Goal: Task Accomplishment & Management: Complete application form

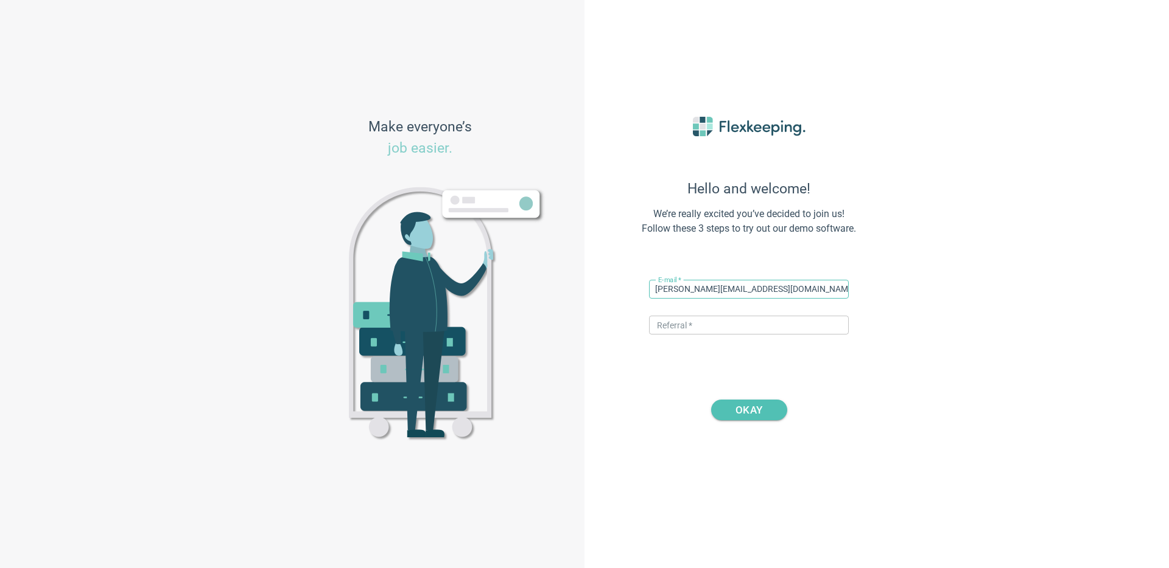
drag, startPoint x: 702, startPoint y: 291, endPoint x: 674, endPoint y: 293, distance: 28.1
click at [674, 293] on input "[PERSON_NAME][EMAIL_ADDRESS][DOMAIN_NAME]" at bounding box center [749, 289] width 200 height 19
type input "[PERSON_NAME][EMAIL_ADDRESS][PERSON_NAME][DOMAIN_NAME]"
type input "d"
type input "s"
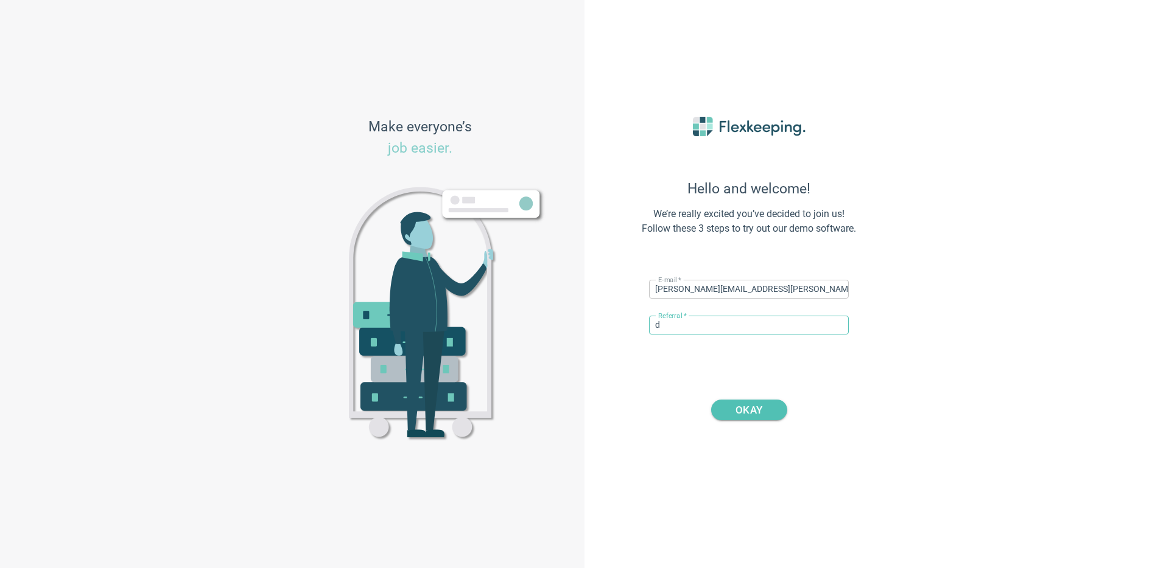
type input "DIGITALMAGIC"
click at [737, 408] on span "OKAY" at bounding box center [748, 410] width 27 height 21
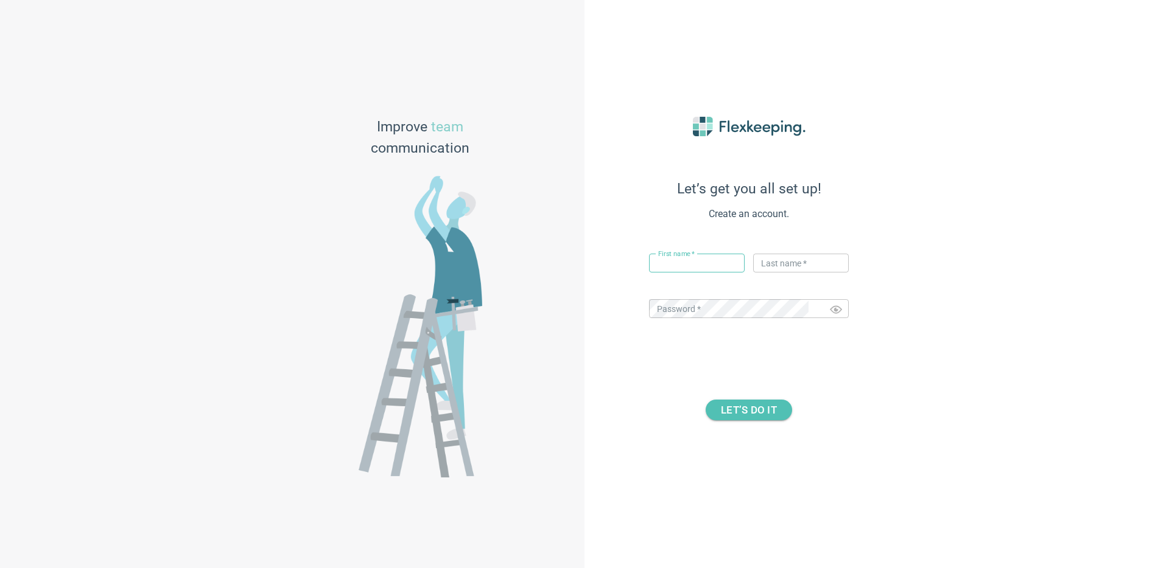
click at [698, 272] on input "text" at bounding box center [697, 263] width 96 height 19
type input "[PERSON_NAME]"
click at [772, 257] on input "text" at bounding box center [801, 263] width 96 height 19
type input "Flex"
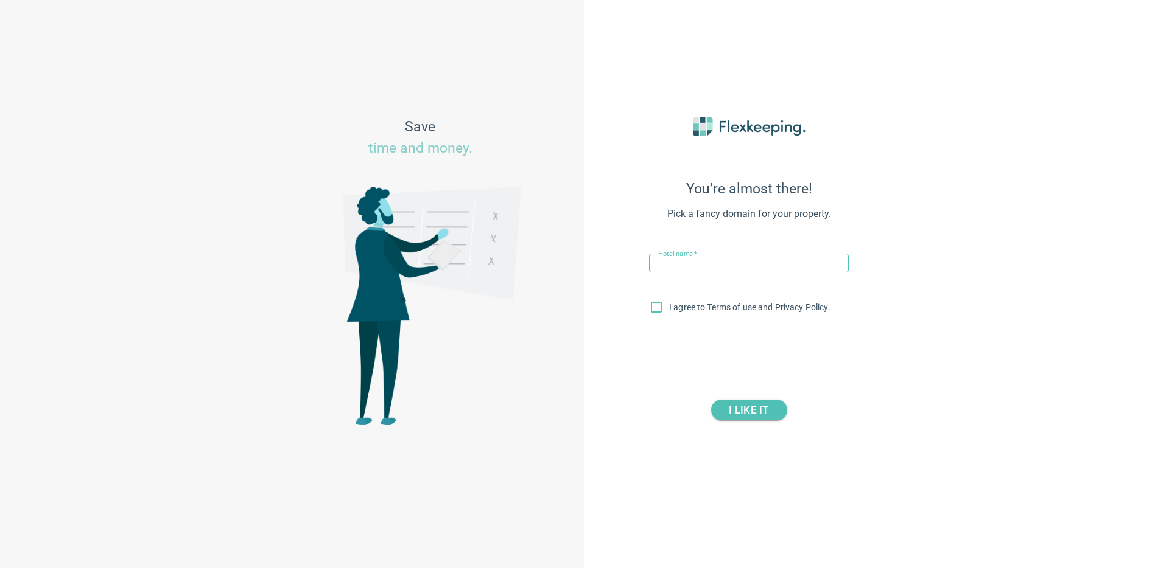
click at [762, 267] on input "text" at bounding box center [749, 263] width 200 height 19
type input "[GEOGRAPHIC_DATA]"
click at [654, 310] on input "I agree to Terms of use and Privacy Policy." at bounding box center [656, 310] width 26 height 26
checkbox input "true"
click at [726, 406] on span "I LIKE IT" at bounding box center [749, 410] width 46 height 21
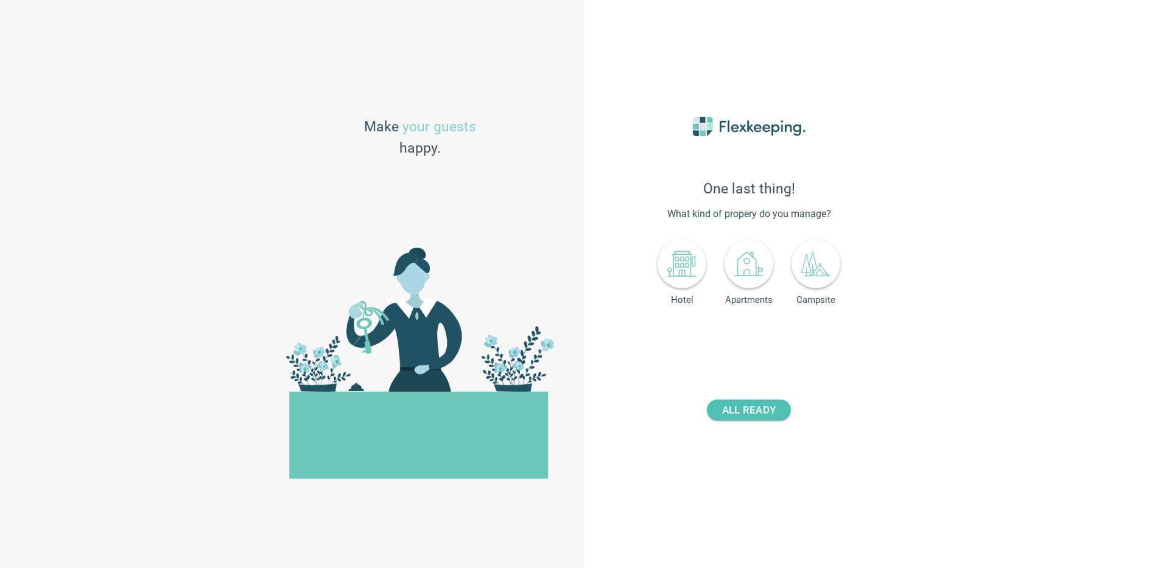
click at [687, 293] on div "Hotel" at bounding box center [681, 271] width 49 height 69
click at [687, 282] on div at bounding box center [681, 264] width 49 height 49
click at [777, 348] on div "- 0 +" at bounding box center [773, 337] width 80 height 23
click at [778, 341] on input "number" at bounding box center [777, 337] width 45 height 19
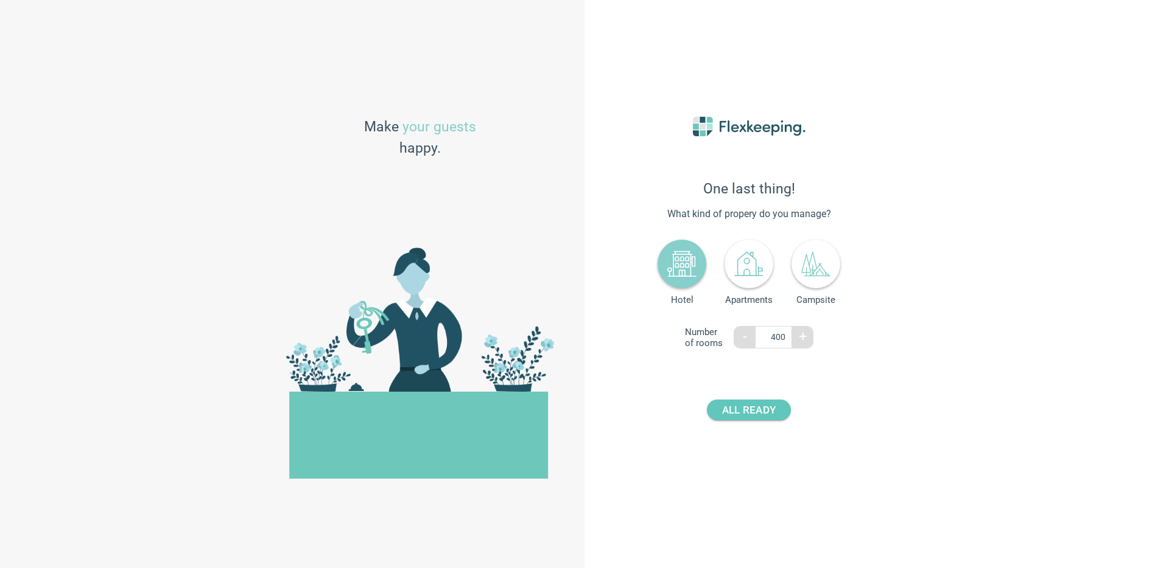
type input "400"
click at [768, 407] on span "ALL READY" at bounding box center [749, 410] width 54 height 21
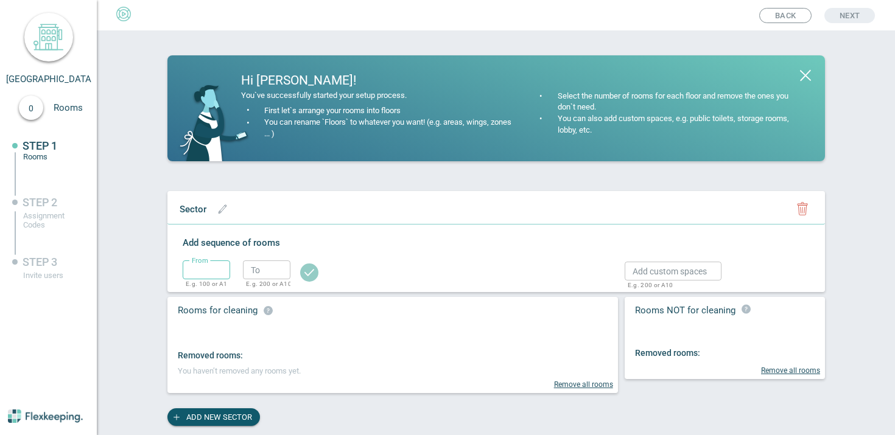
click at [211, 272] on input "text" at bounding box center [206, 270] width 47 height 19
type input "1"
click at [255, 271] on input "text" at bounding box center [266, 270] width 47 height 19
type input "2"
click at [310, 273] on circle "button" at bounding box center [309, 273] width 18 height 18
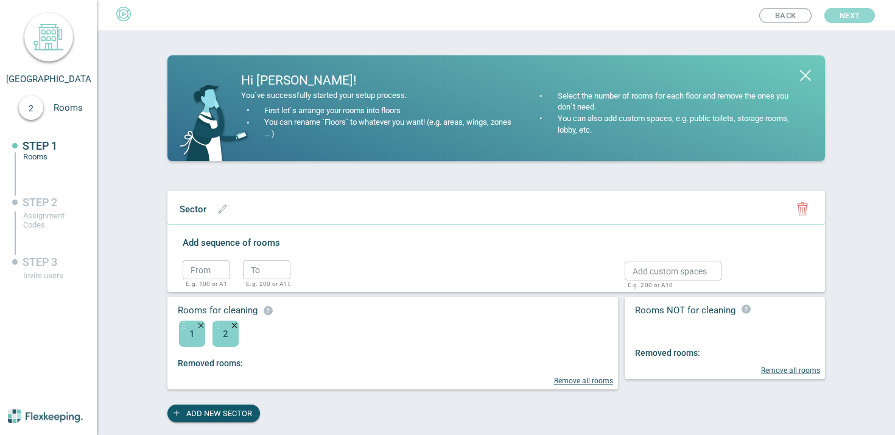
click at [854, 19] on span "Next" at bounding box center [849, 15] width 20 height 15
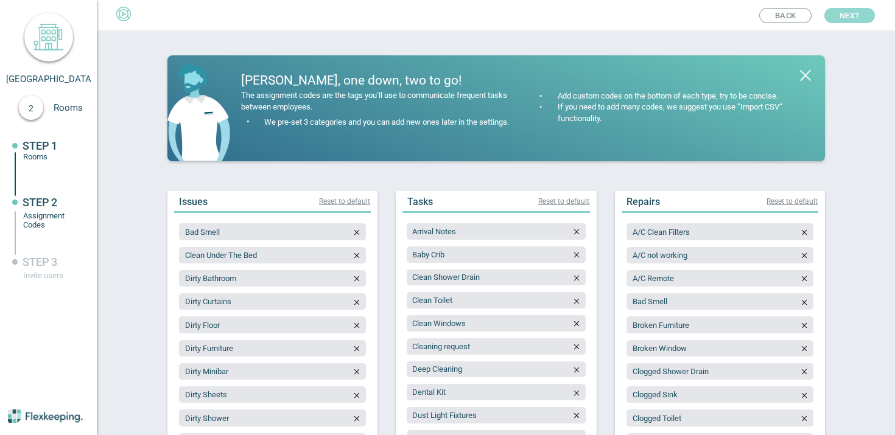
click at [854, 19] on span "Next" at bounding box center [849, 15] width 20 height 15
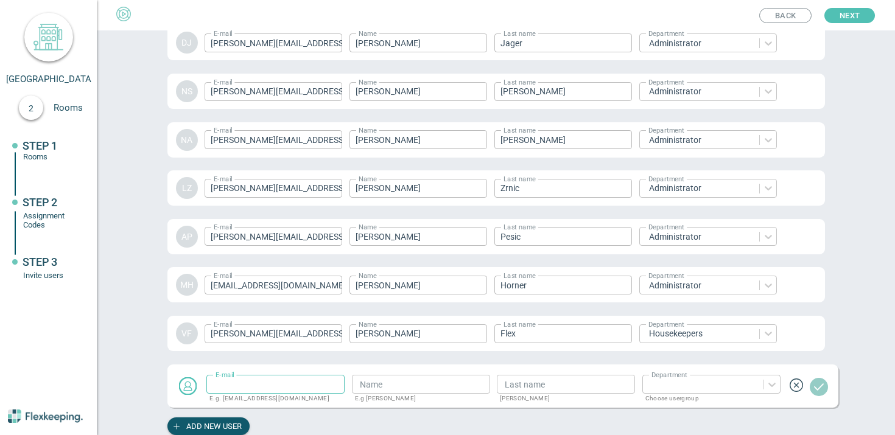
click at [778, 352] on div "VF E-mail vito+clarionhoteltrondheim@flexkeeping.com ​ Name Vito ​ Last name Fl…" at bounding box center [495, 333] width 657 height 49
click at [797, 331] on div at bounding box center [796, 334] width 26 height 26
click at [848, 15] on span "Next" at bounding box center [849, 15] width 20 height 15
